Goal: Task Accomplishment & Management: Use online tool/utility

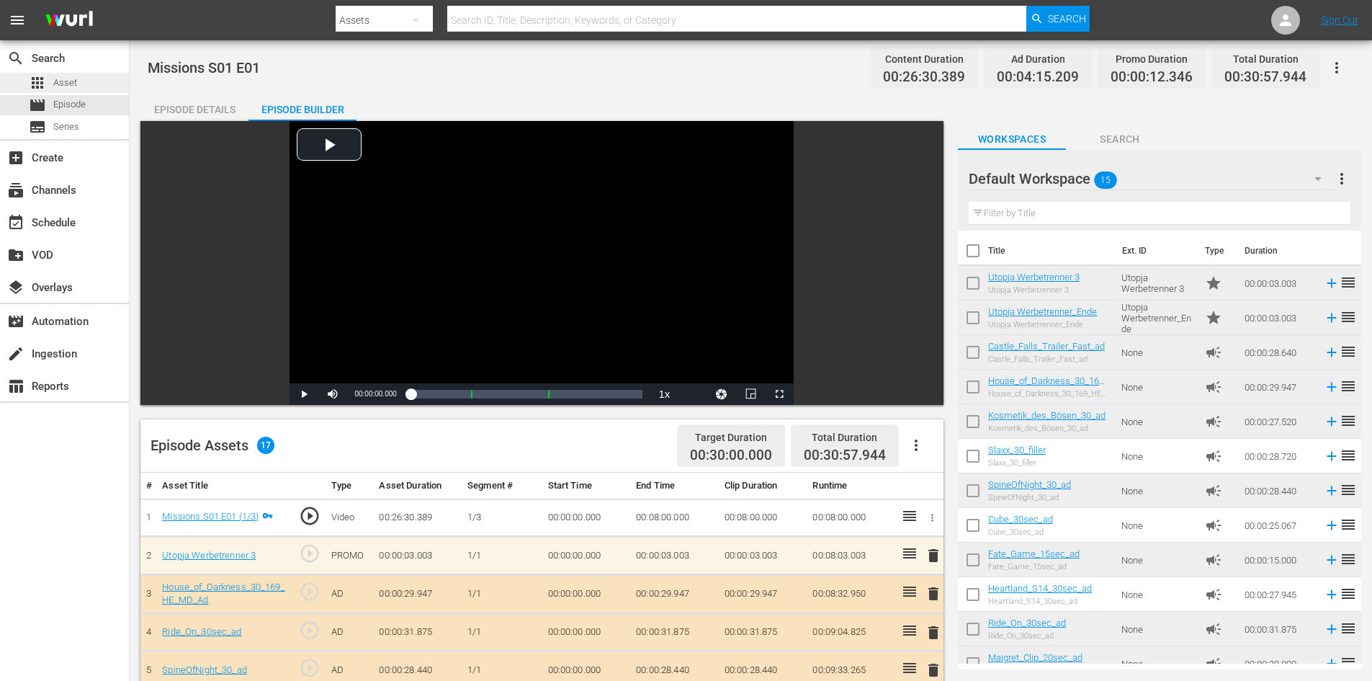
click at [64, 83] on span "Asset" at bounding box center [65, 83] width 24 height 14
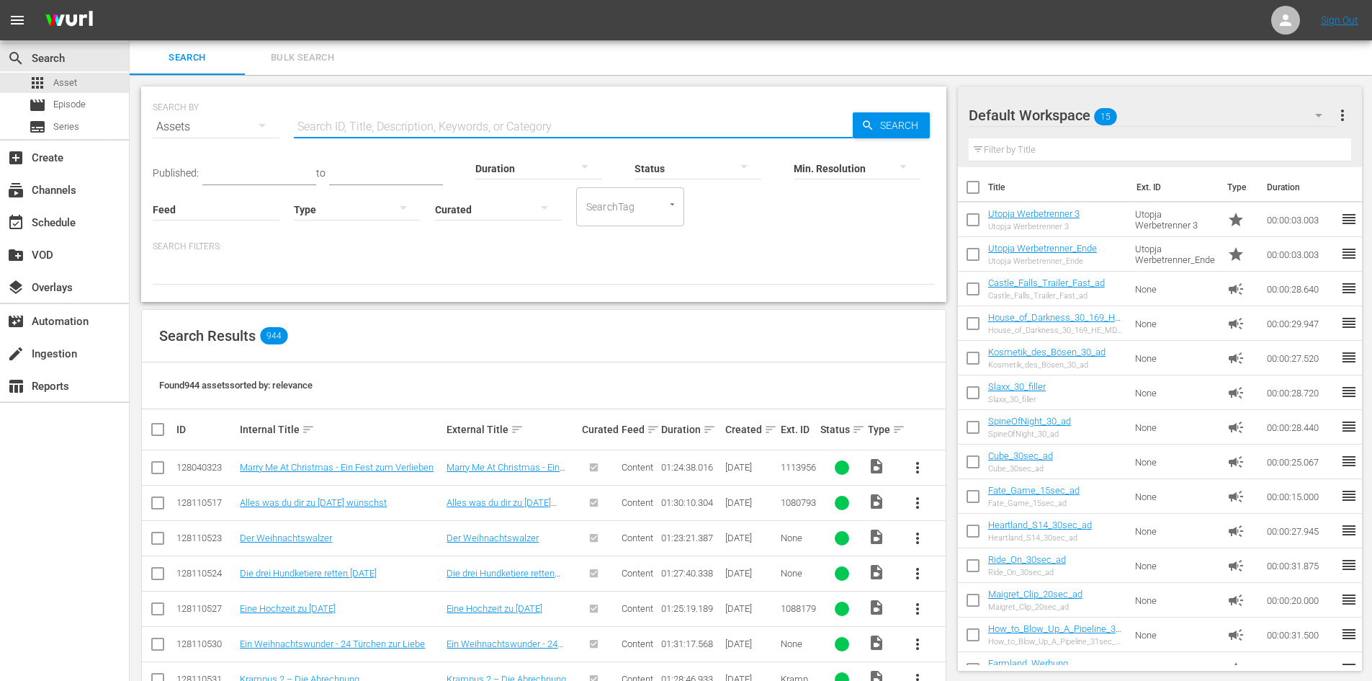
click at [374, 122] on input "text" at bounding box center [573, 127] width 559 height 35
click at [55, 189] on div "subscriptions Channels" at bounding box center [40, 188] width 81 height 13
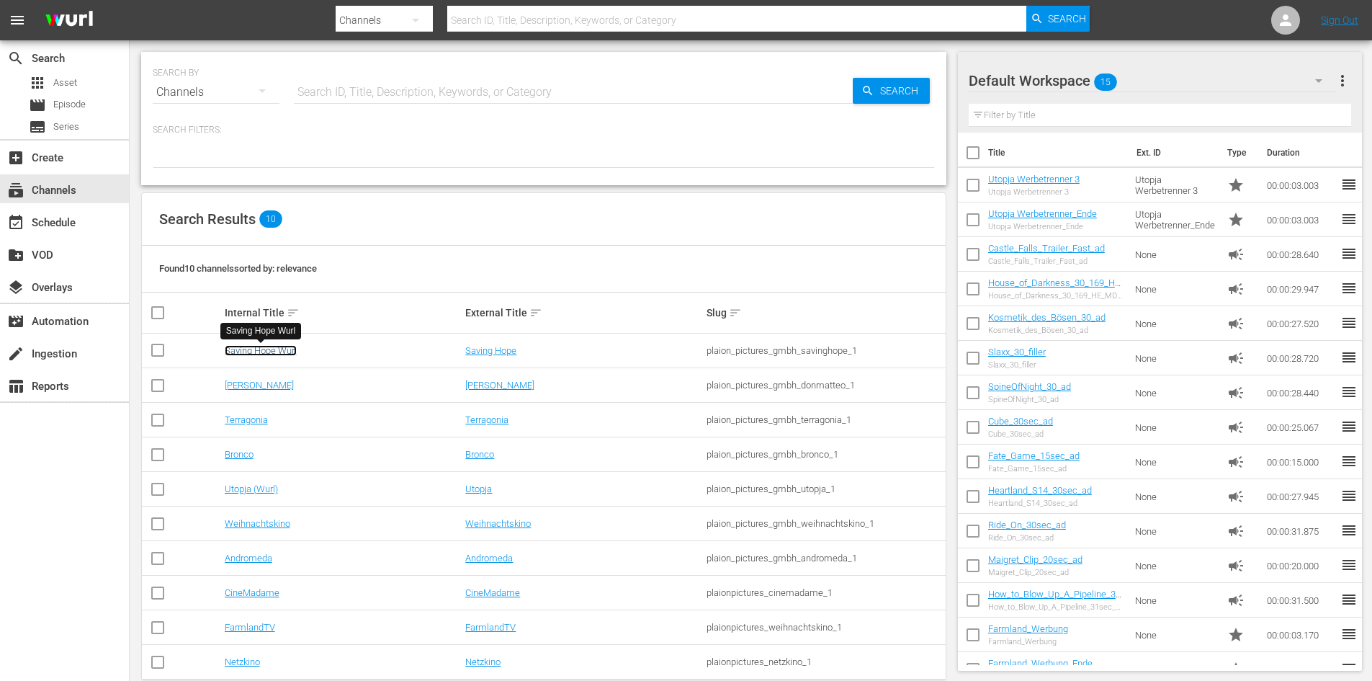
click at [278, 347] on link "Saving Hope Wurl" at bounding box center [261, 350] width 72 height 11
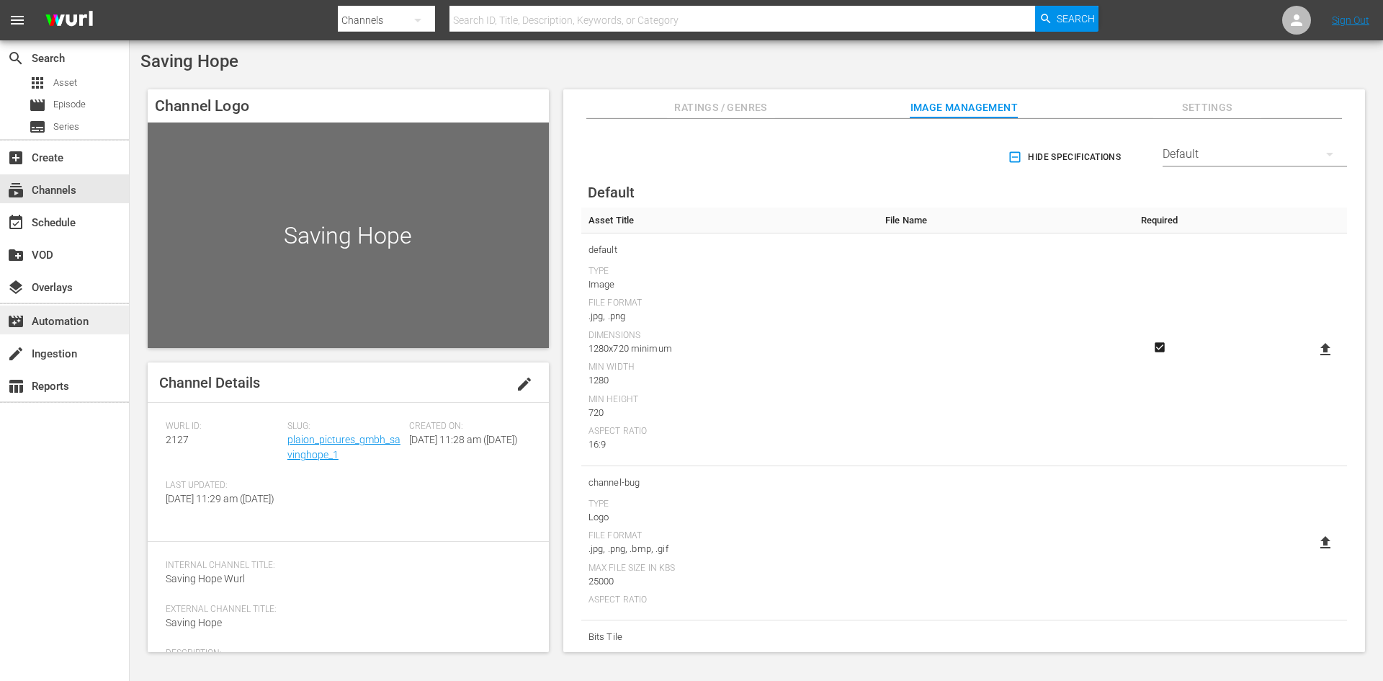
click at [81, 316] on div "movie_filter Automation" at bounding box center [40, 319] width 81 height 13
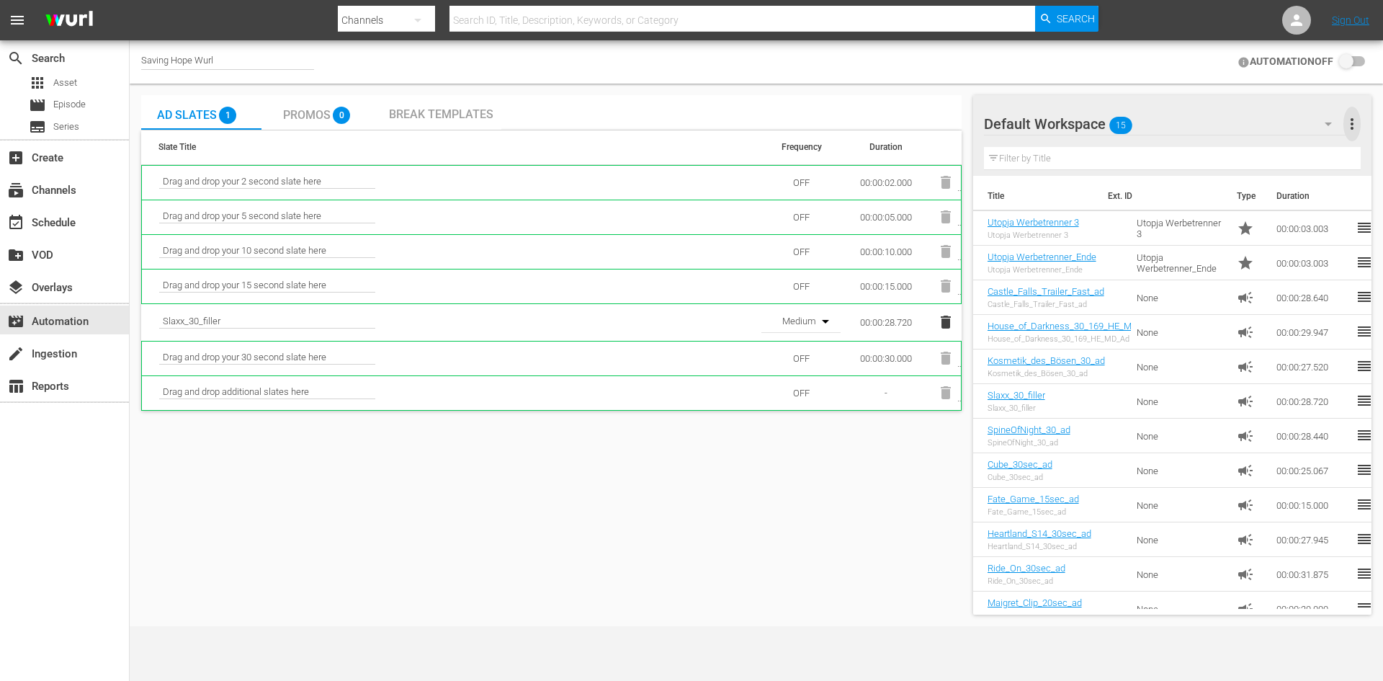
click at [1355, 122] on span "more_vert" at bounding box center [1352, 123] width 17 height 17
click at [1102, 172] on div "Filter by Title" at bounding box center [1172, 158] width 377 height 35
click at [1328, 125] on icon "button" at bounding box center [1328, 123] width 17 height 17
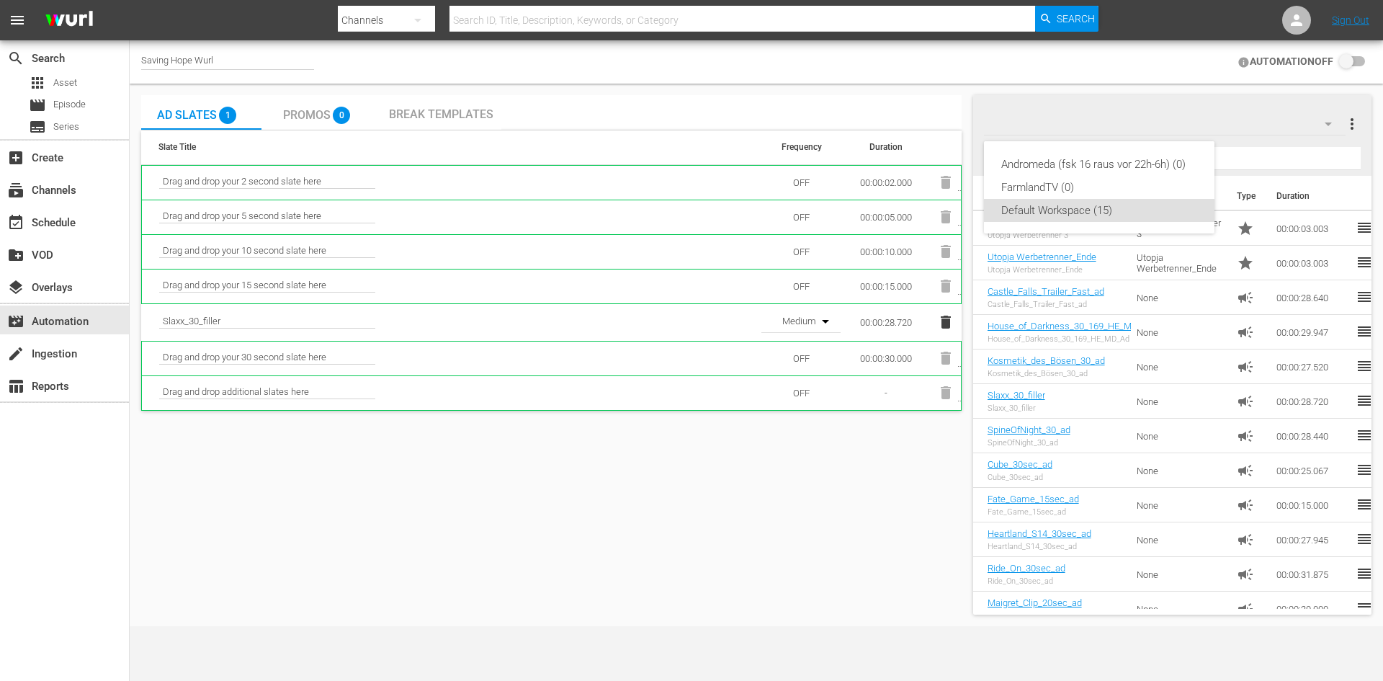
click at [1246, 128] on div "Andromeda (fsk 16 raus vor 22h-6h) (0) FarmlandTV (0) Default Workspace (15)" at bounding box center [691, 340] width 1383 height 681
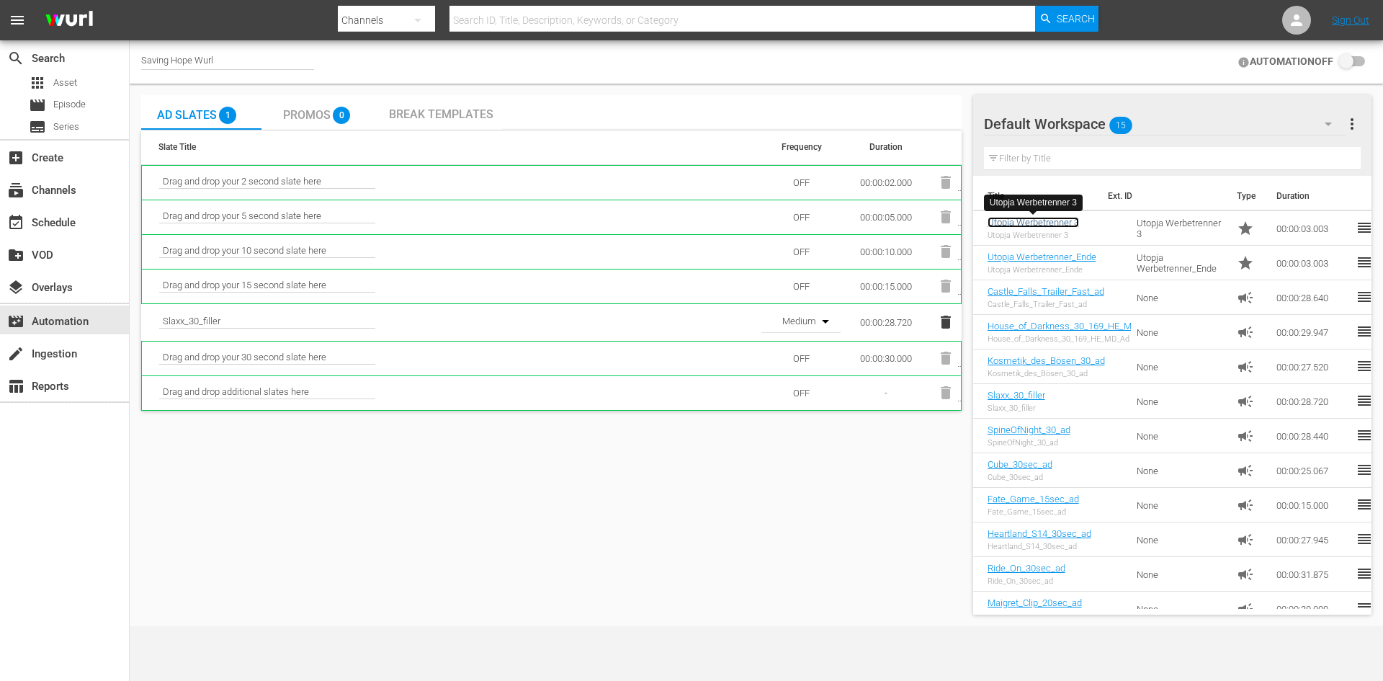
click at [1049, 220] on link "Utopja Werbetrenner 3" at bounding box center [1033, 222] width 91 height 11
click at [315, 110] on span "Promos" at bounding box center [307, 115] width 48 height 14
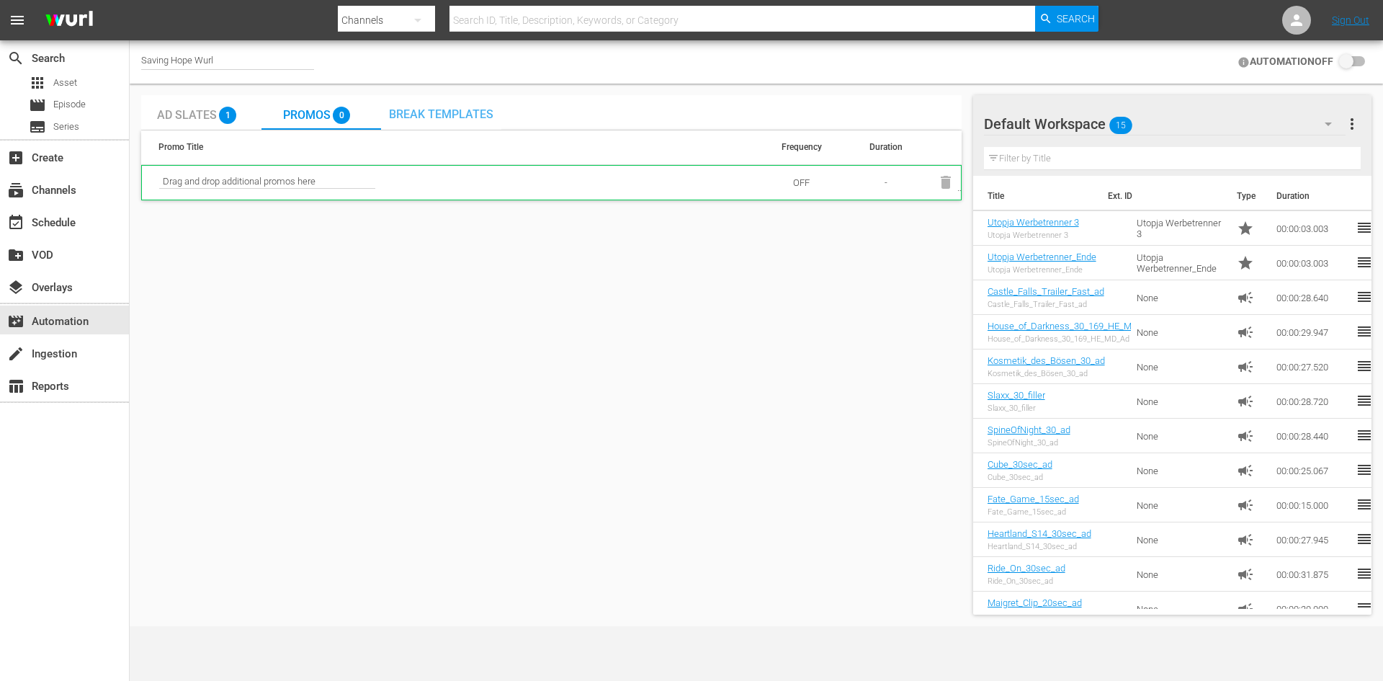
click at [472, 116] on span "Break Templates" at bounding box center [441, 114] width 104 height 14
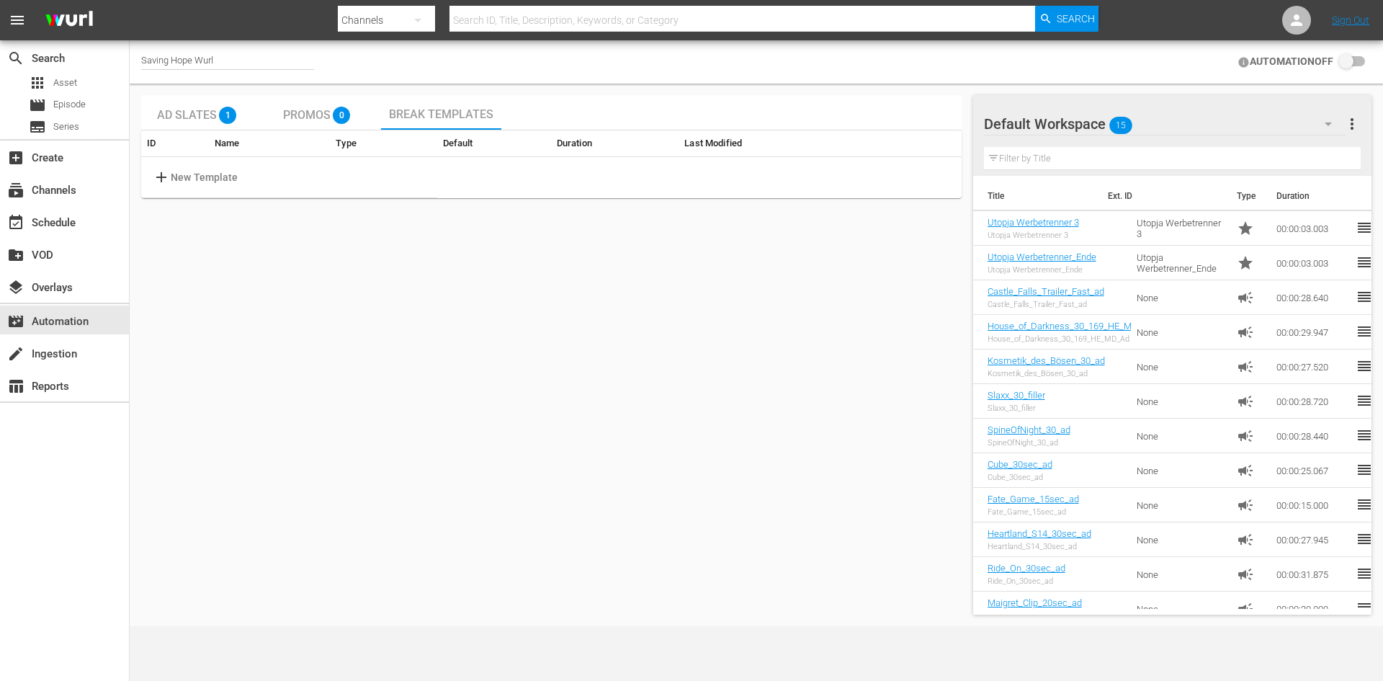
click at [1359, 61] on input "checkbox" at bounding box center [1350, 61] width 32 height 17
checkbox input "false"
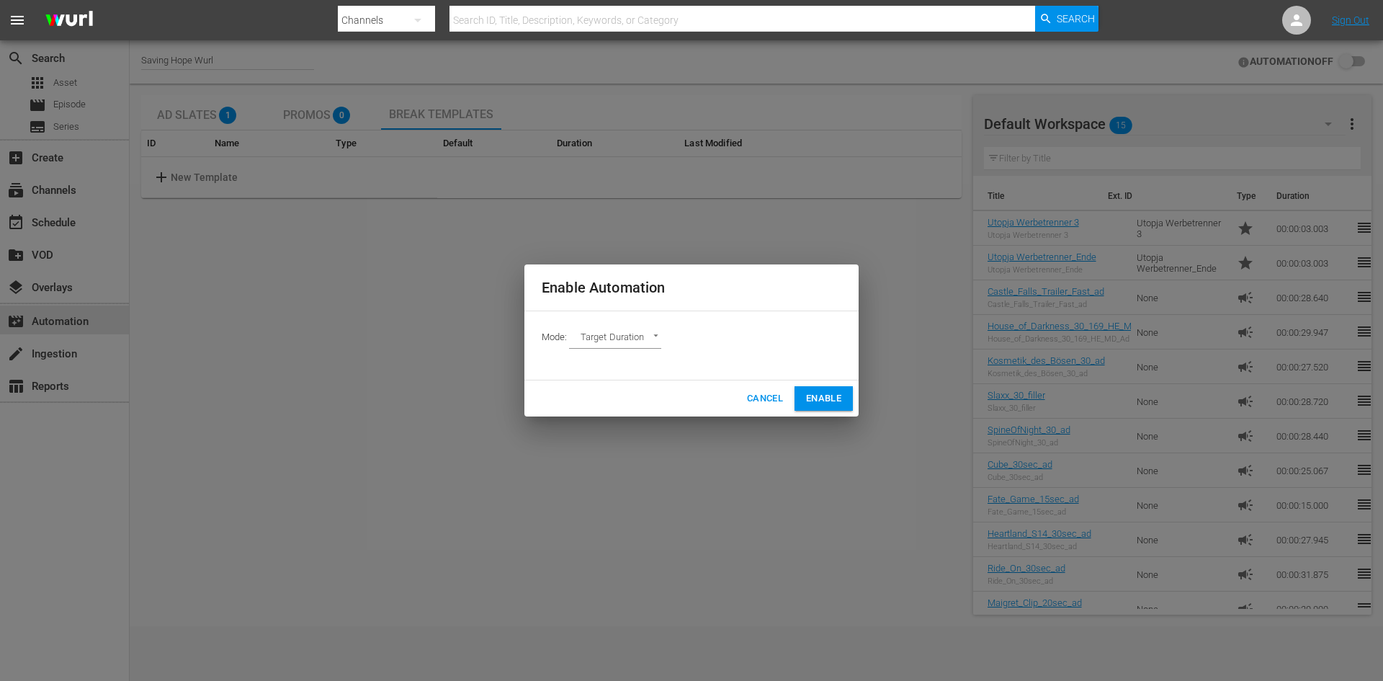
click at [657, 341] on body "menu Search By Channels Search ID, Title, Description, Keywords, or Category Se…" at bounding box center [691, 340] width 1383 height 681
click at [656, 367] on li "Ad Break Duration" at bounding box center [622, 362] width 106 height 24
type input "AD_BREAK_DURATION"
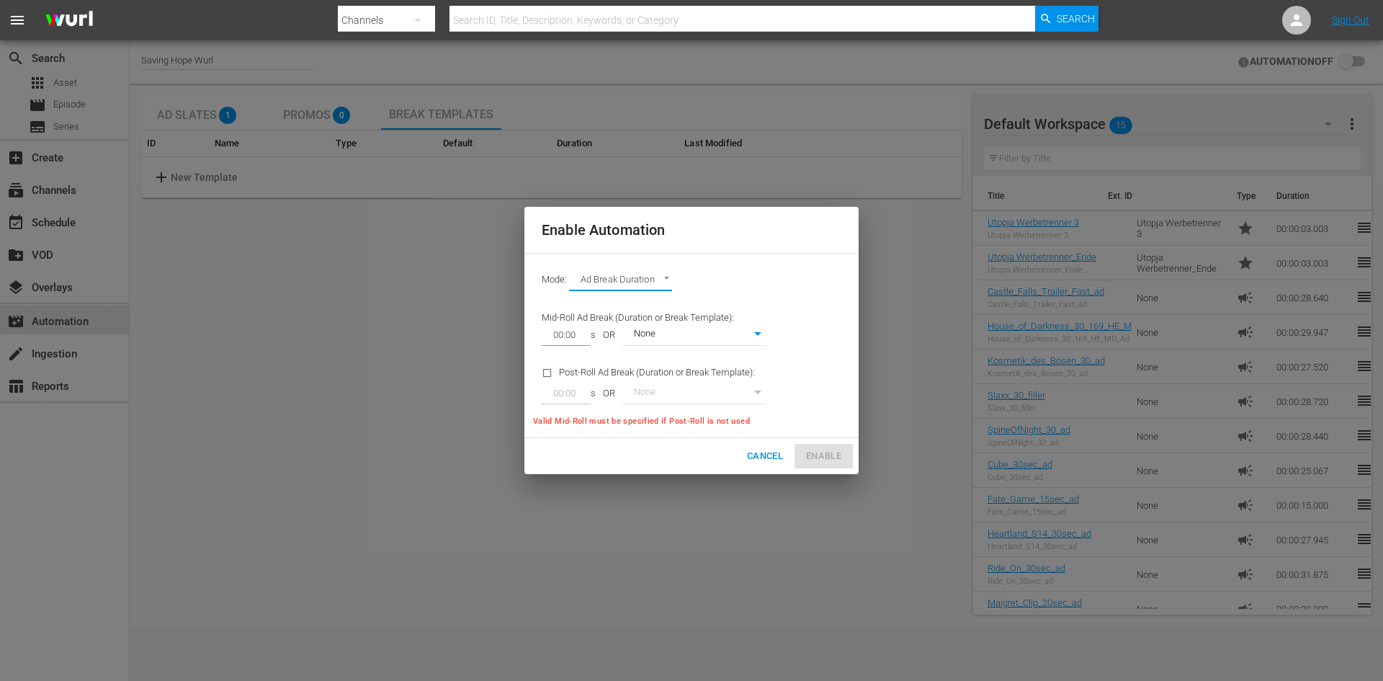
click at [560, 332] on input "00:00" at bounding box center [563, 335] width 43 height 20
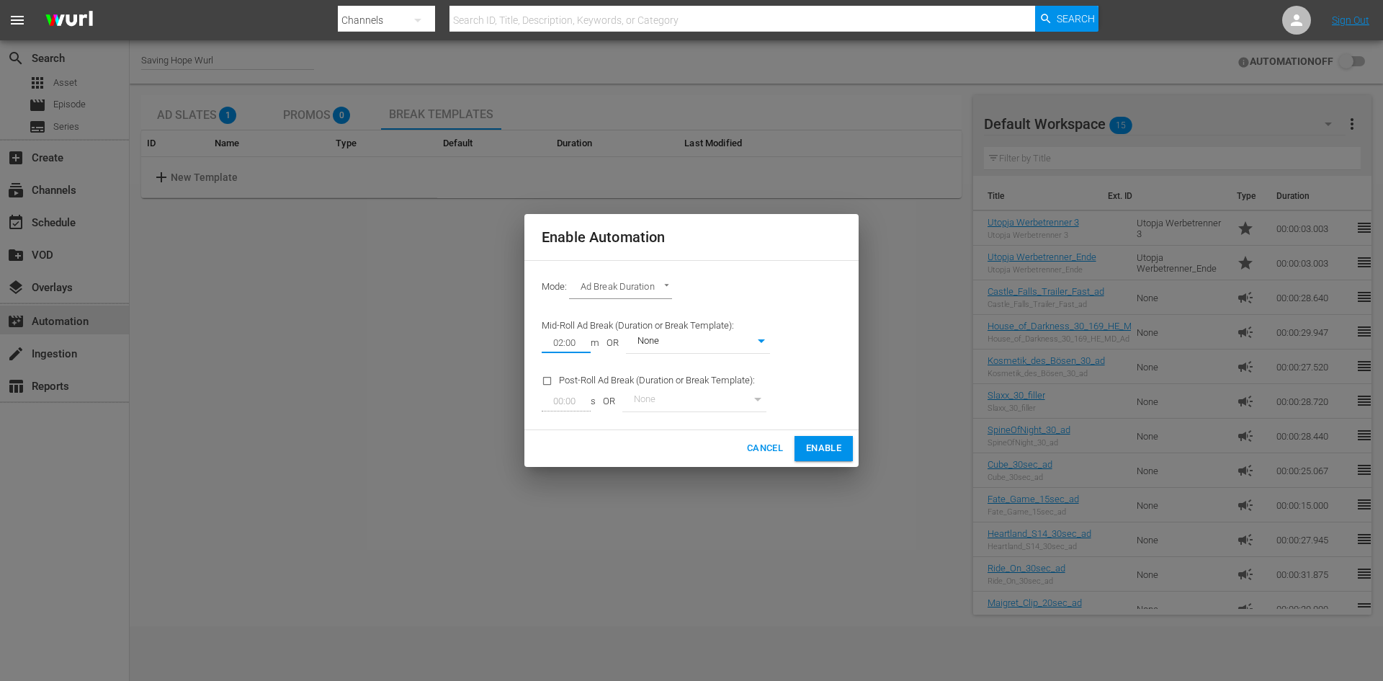
type input "02:00"
click at [665, 342] on body "menu Search By Channels Search ID, Title, Description, Keywords, or Category Se…" at bounding box center [691, 340] width 1383 height 681
click at [821, 328] on div at bounding box center [691, 340] width 1383 height 681
click at [762, 341] on body "menu Search By Channels Search ID, Title, Description, Keywords, or Category Se…" at bounding box center [691, 340] width 1383 height 681
click at [798, 351] on div at bounding box center [691, 340] width 1383 height 681
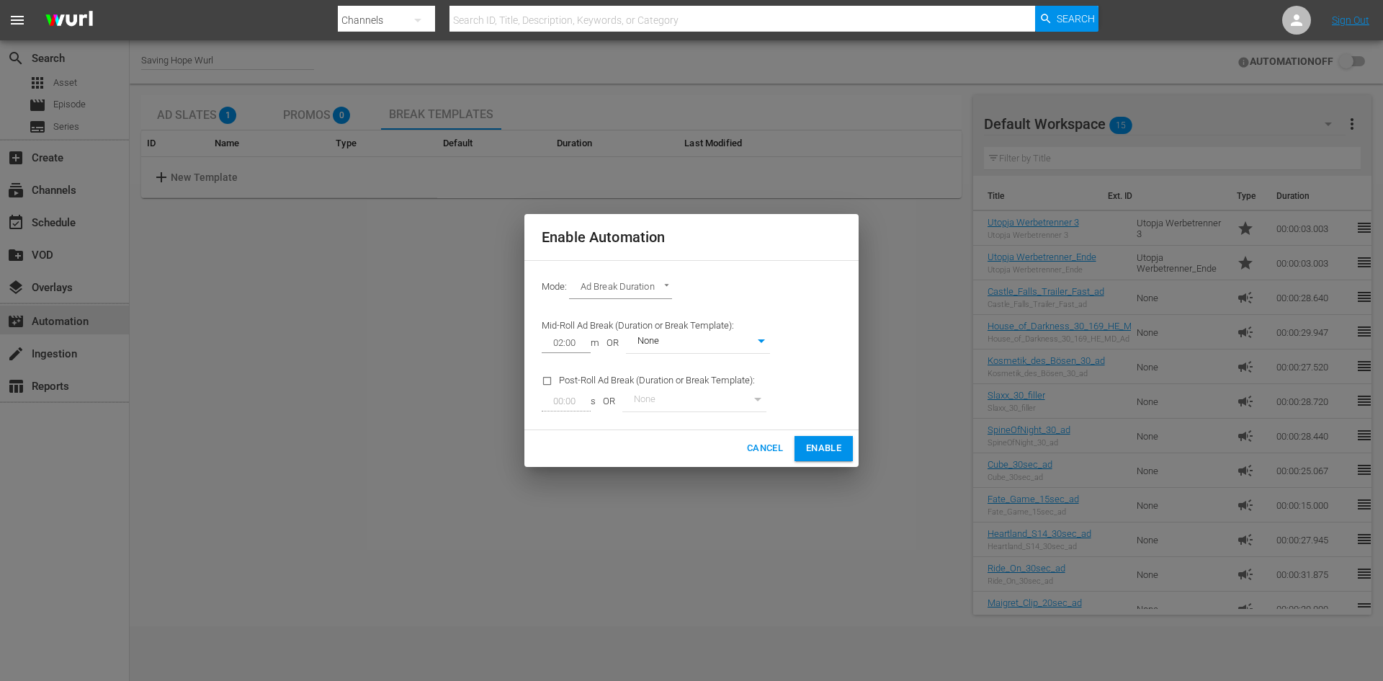
click at [823, 451] on span "Enable" at bounding box center [823, 448] width 35 height 17
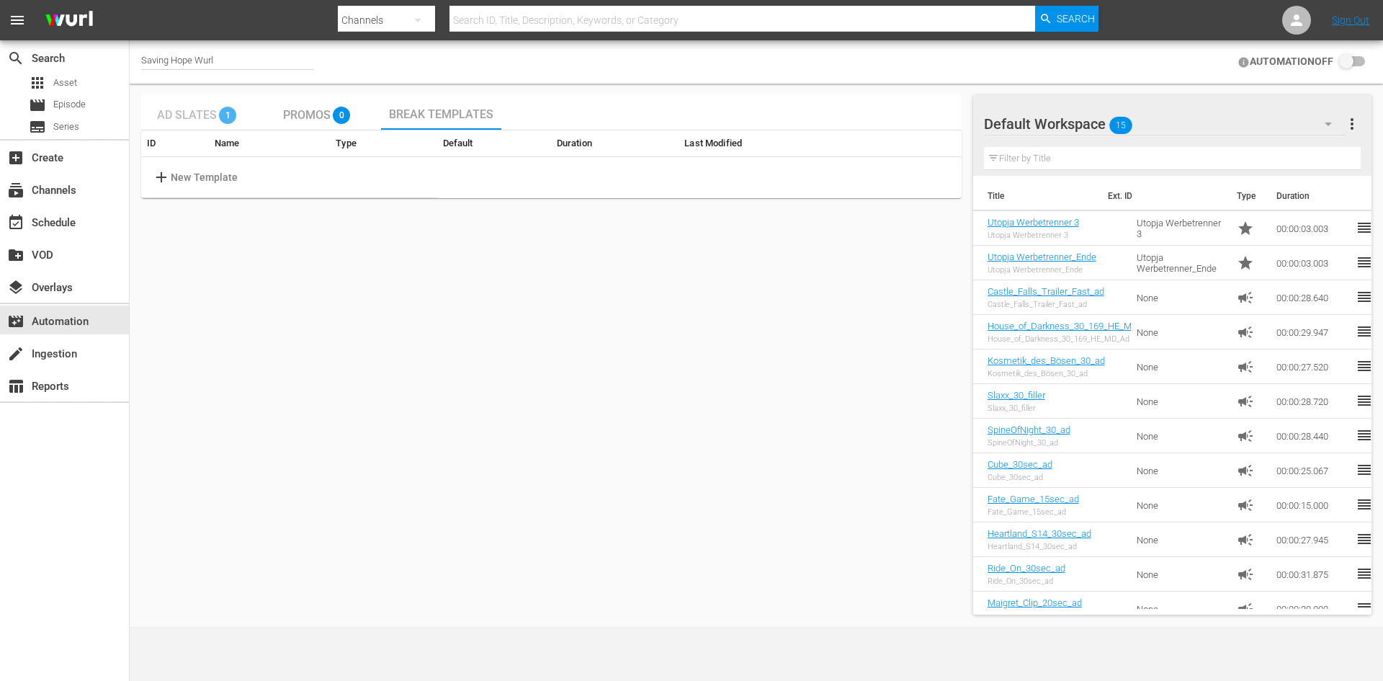
click at [193, 122] on div "Ad Slates 1" at bounding box center [201, 112] width 88 height 29
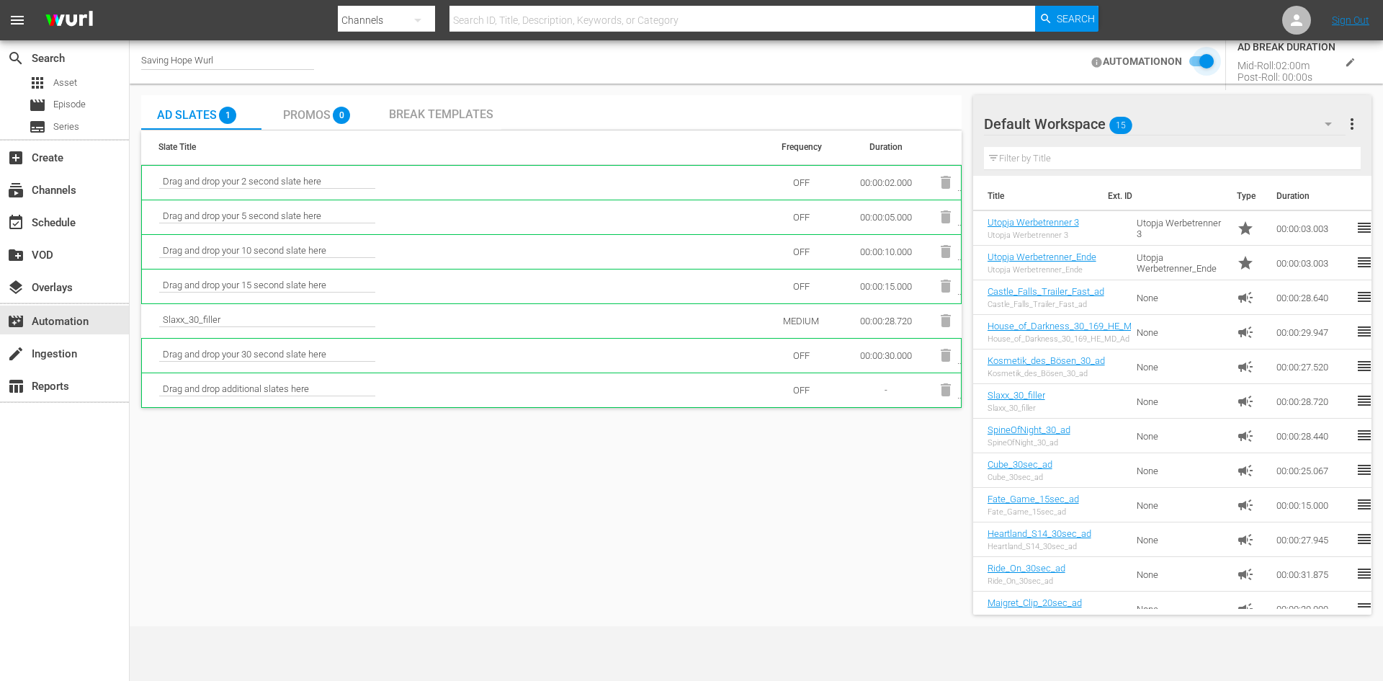
click at [1198, 62] on input "checkbox" at bounding box center [1198, 61] width 32 height 17
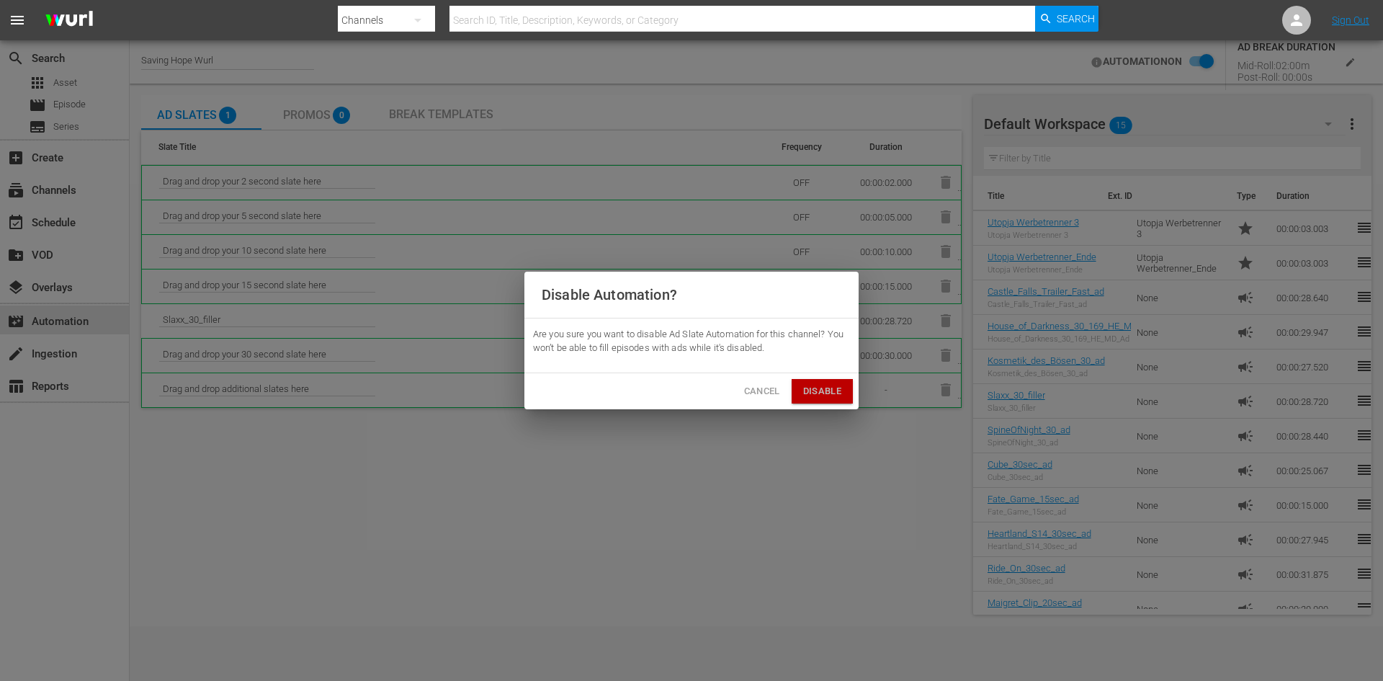
click at [795, 395] on button "Disable" at bounding box center [822, 391] width 61 height 25
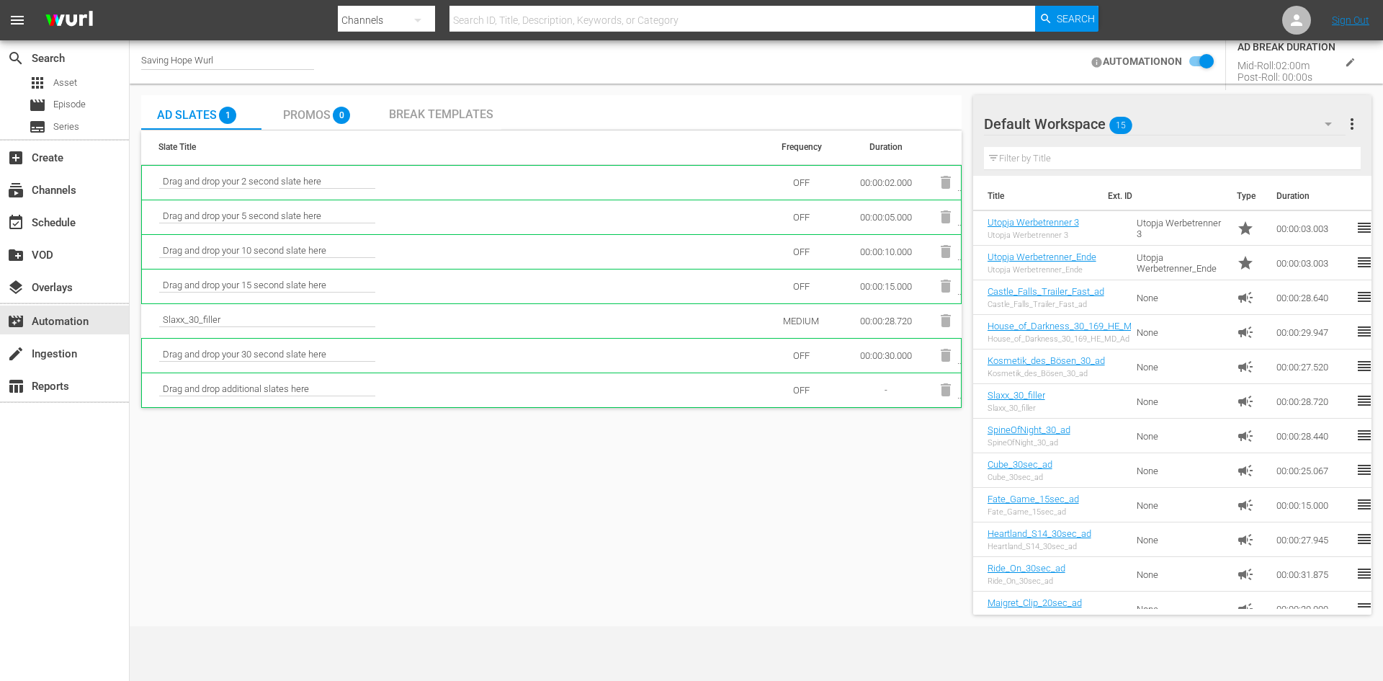
checkbox input "false"
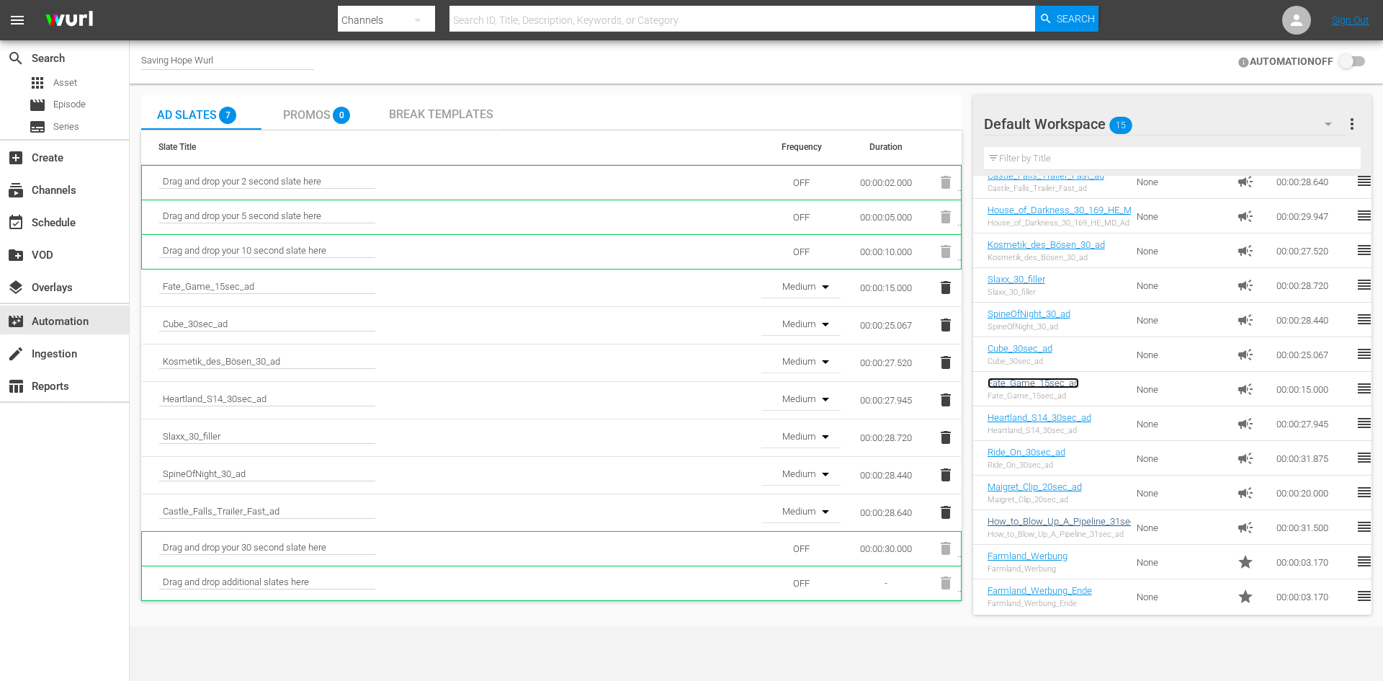
scroll to position [121, 0]
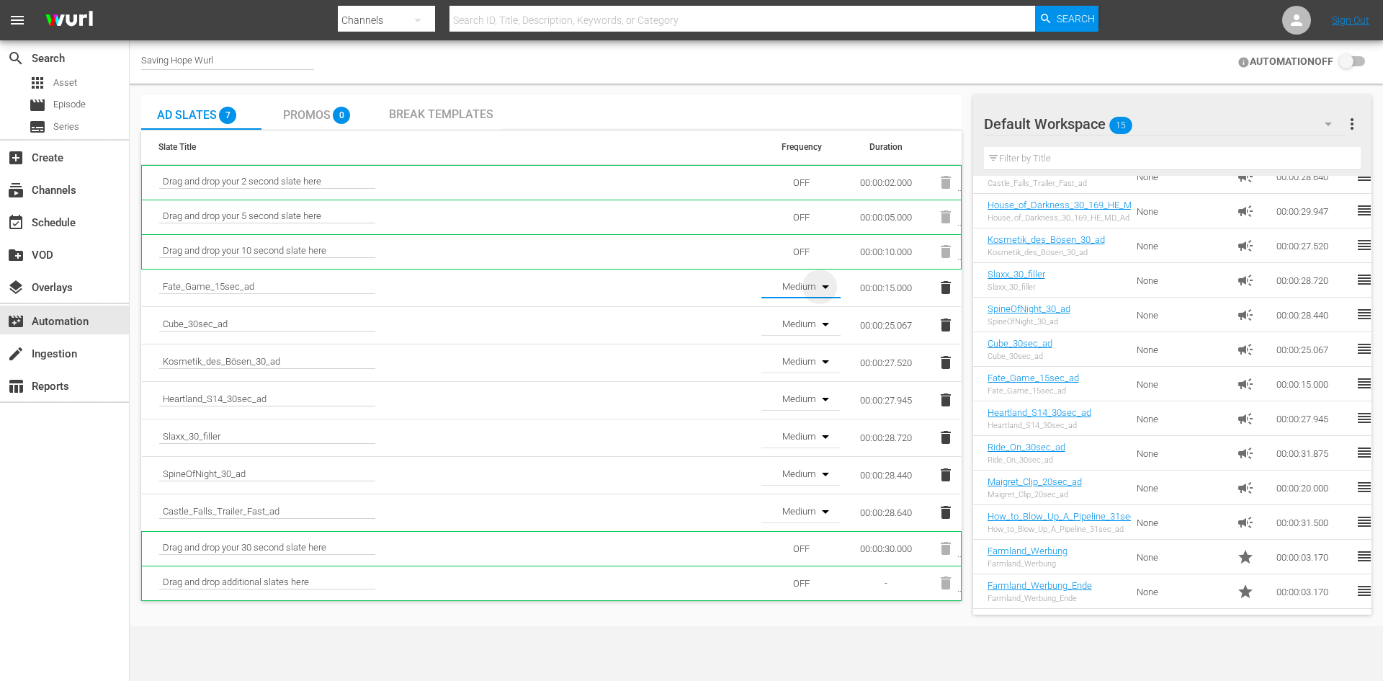
click at [824, 285] on icon "button" at bounding box center [825, 286] width 17 height 17
click at [733, 295] on div "OFF Low Medium High" at bounding box center [691, 340] width 1383 height 681
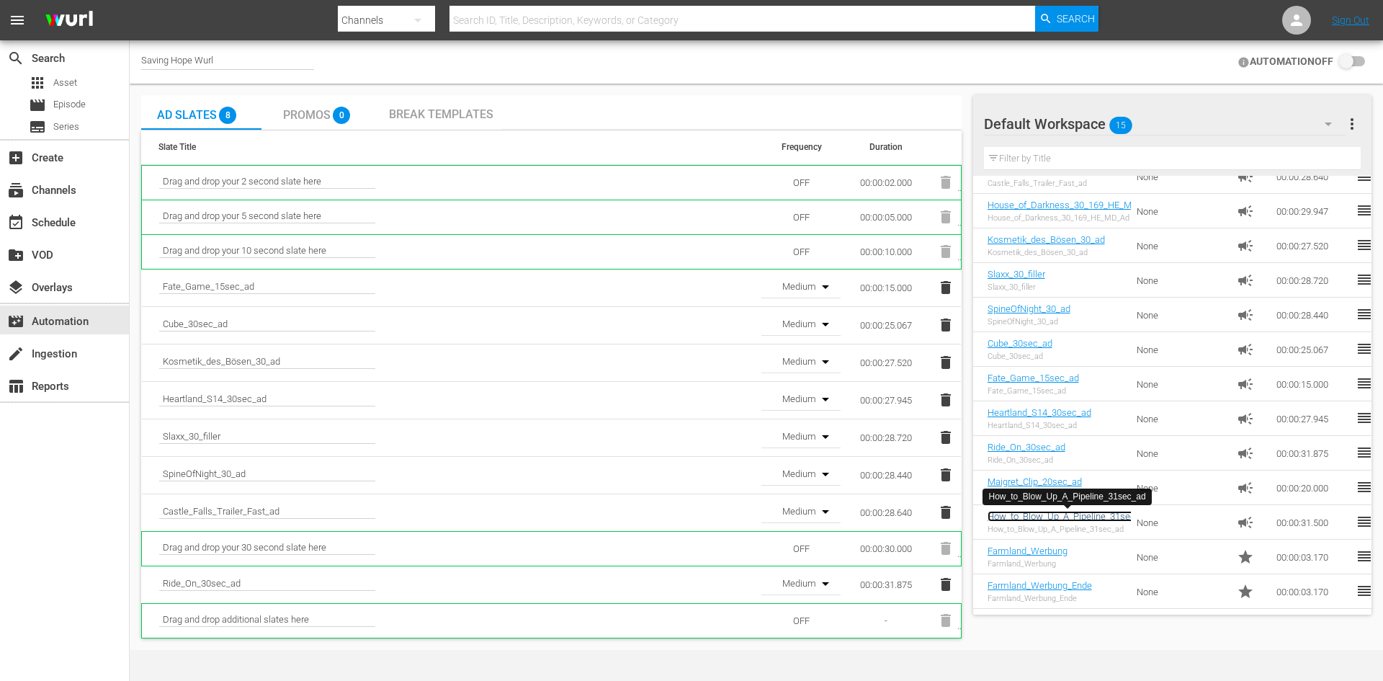
click at [1032, 514] on link "How_to_Blow_Up_A_Pipeline_31sec_ad" at bounding box center [1069, 516] width 162 height 11
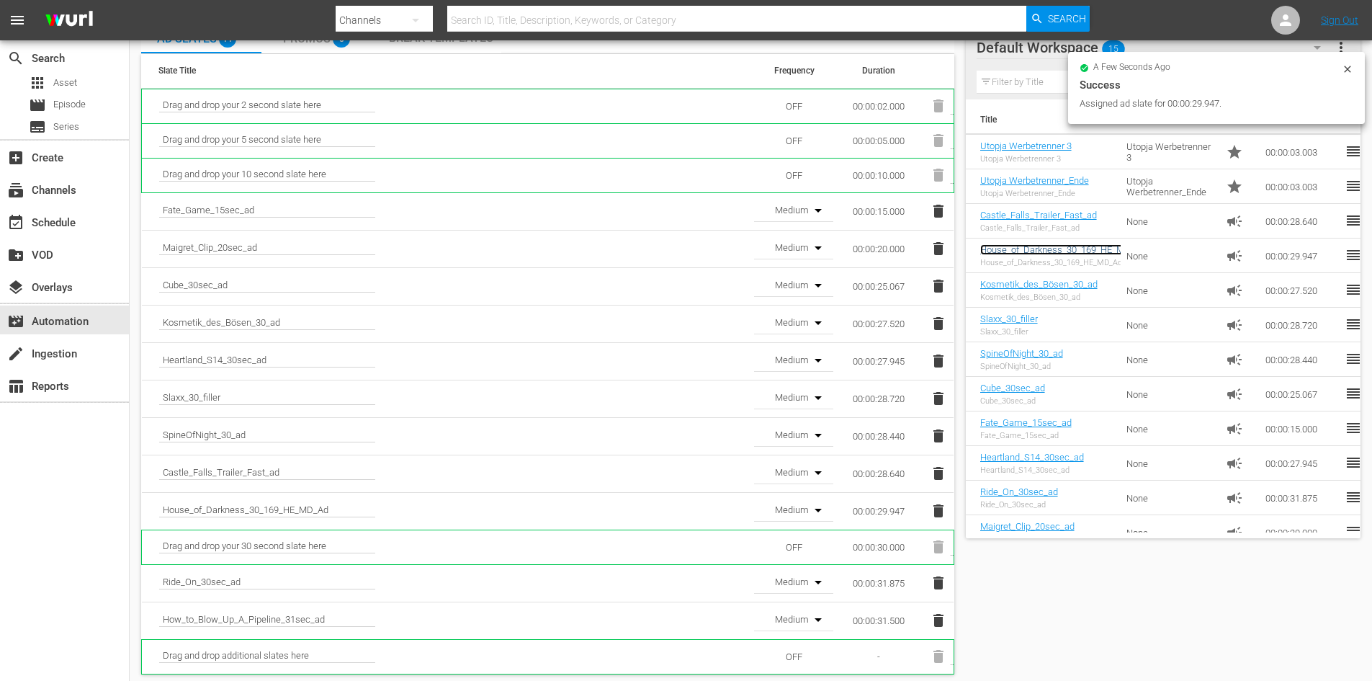
scroll to position [81, 0]
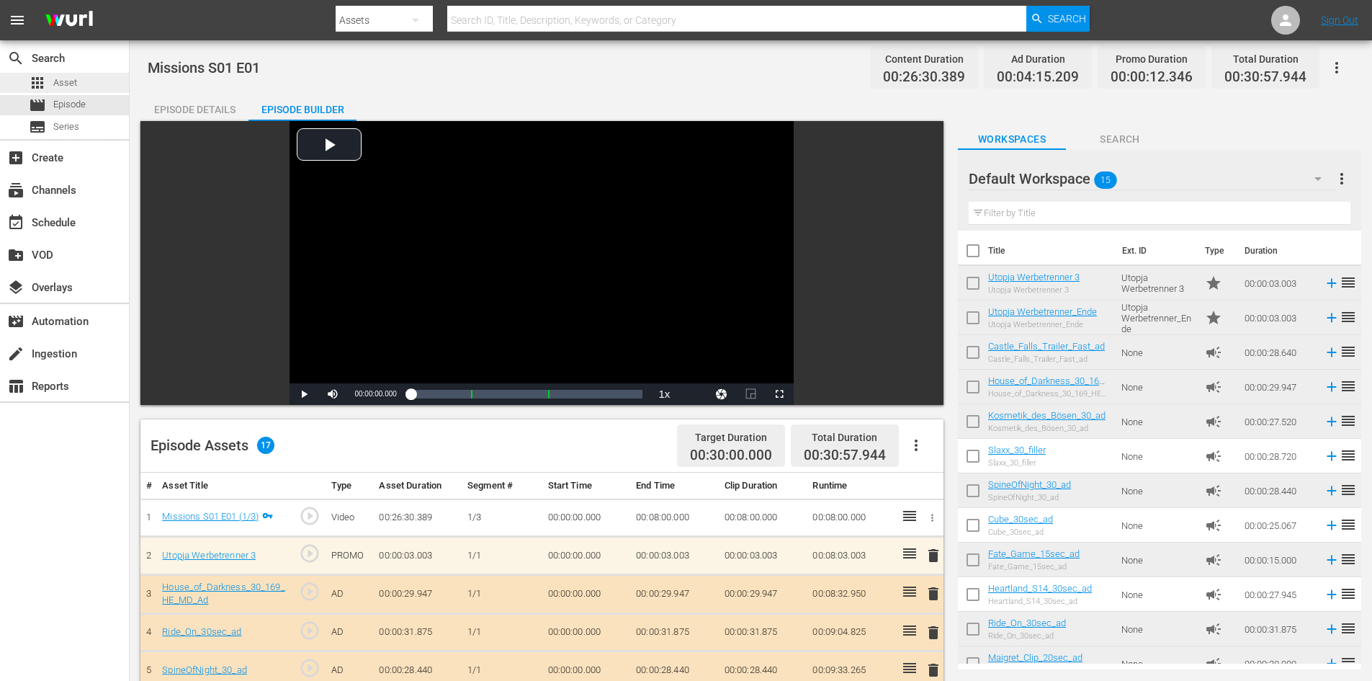
click at [65, 76] on span "Asset" at bounding box center [65, 83] width 24 height 14
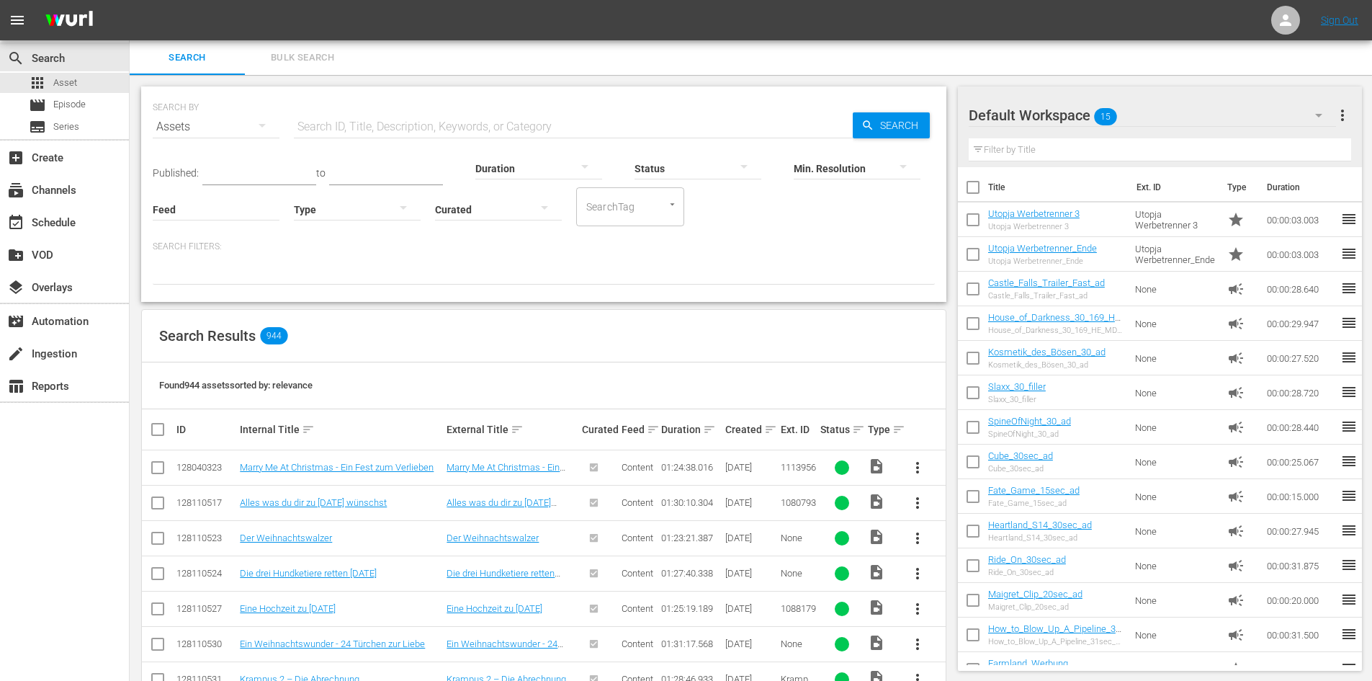
click at [408, 125] on input "text" at bounding box center [573, 127] width 559 height 35
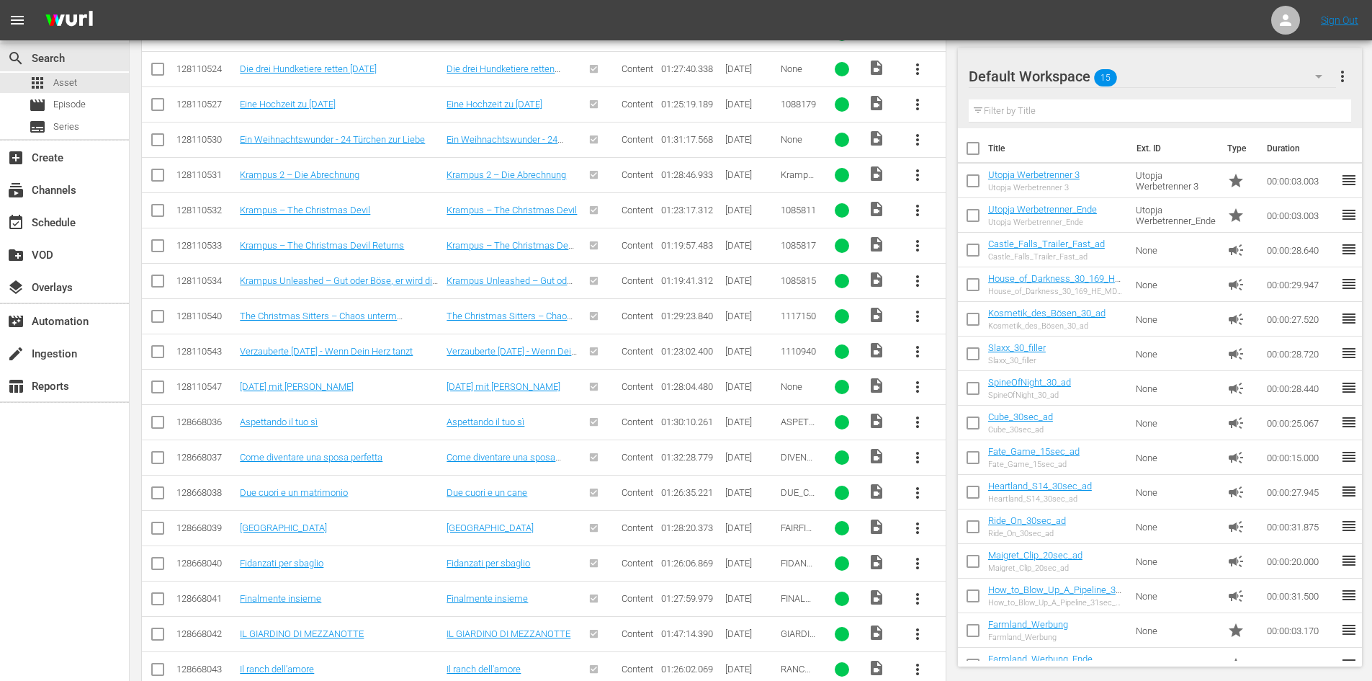
scroll to position [537, 0]
